Goal: Task Accomplishment & Management: Use online tool/utility

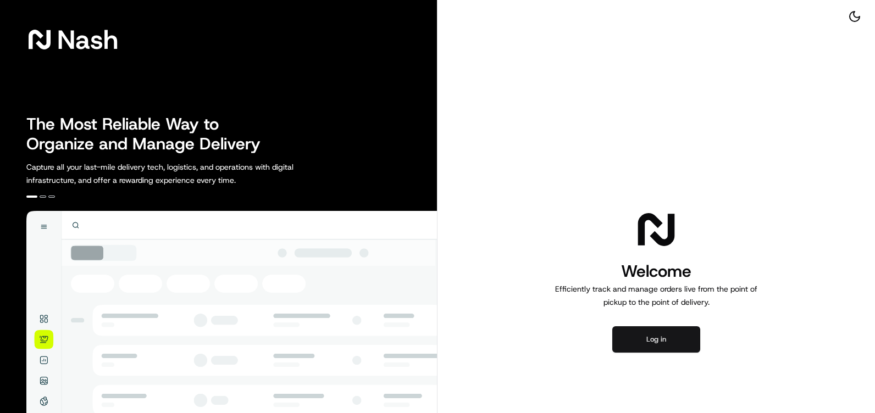
click at [685, 340] on button "Log in" at bounding box center [656, 340] width 88 height 26
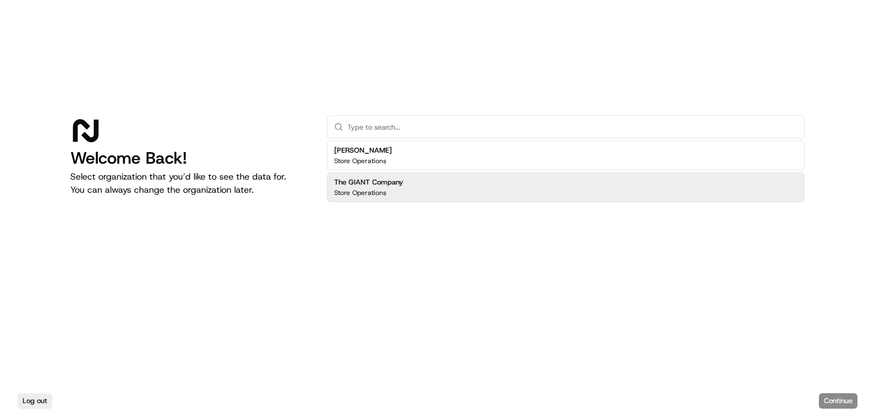
click at [369, 195] on p "Store Operations" at bounding box center [360, 193] width 52 height 9
click at [837, 403] on button "Continue" at bounding box center [838, 401] width 38 height 15
